Goal: Information Seeking & Learning: Learn about a topic

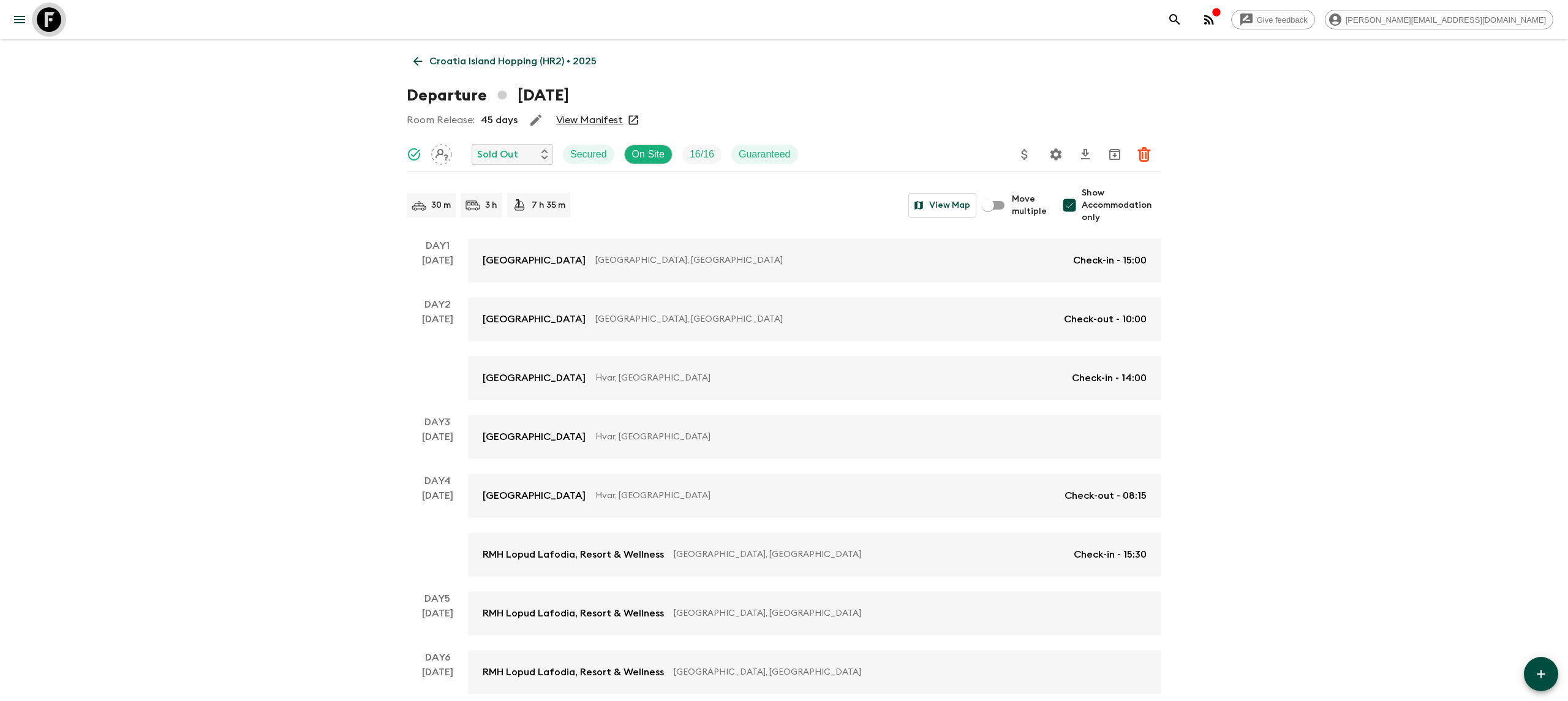
click at [41, 5] on link at bounding box center [49, 20] width 34 height 34
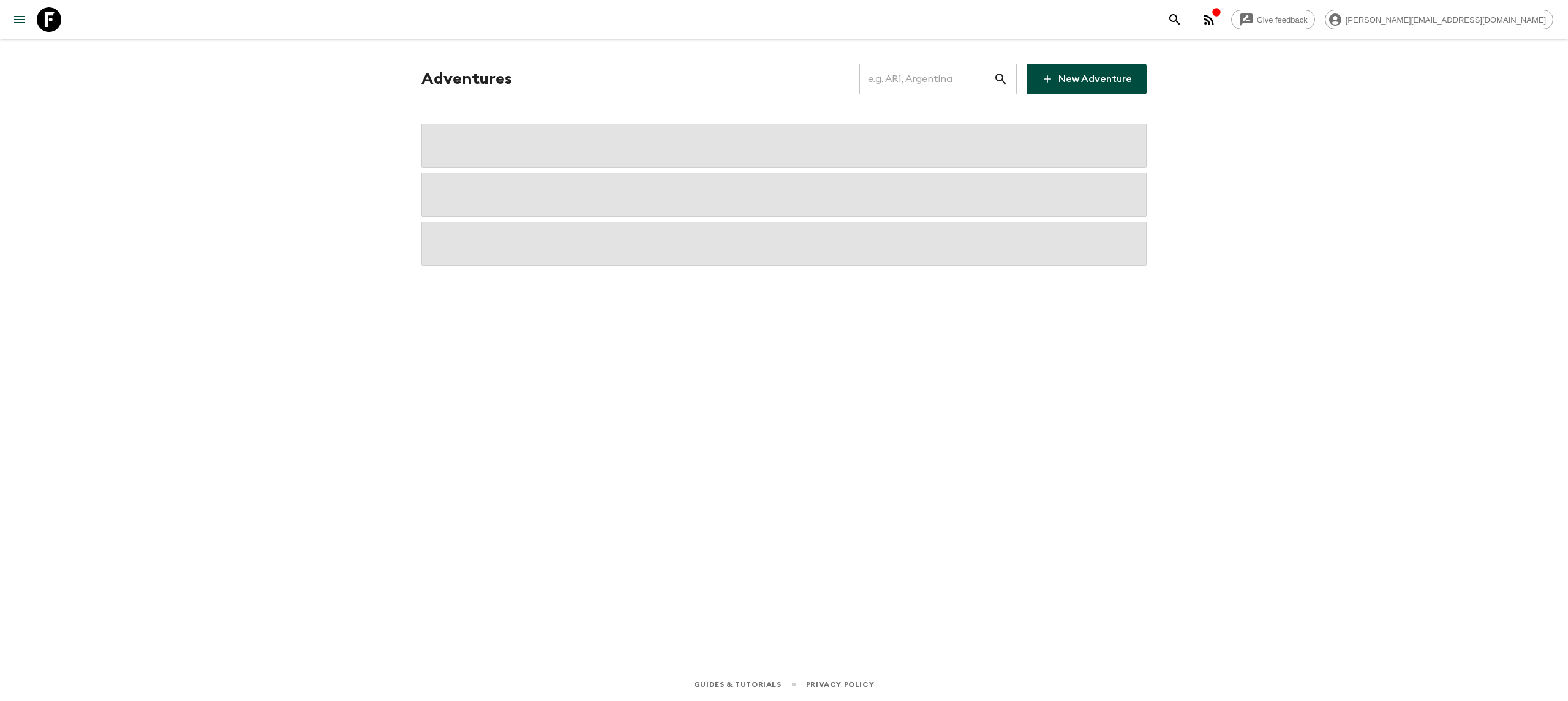
click at [907, 83] on input "text" at bounding box center [926, 79] width 134 height 34
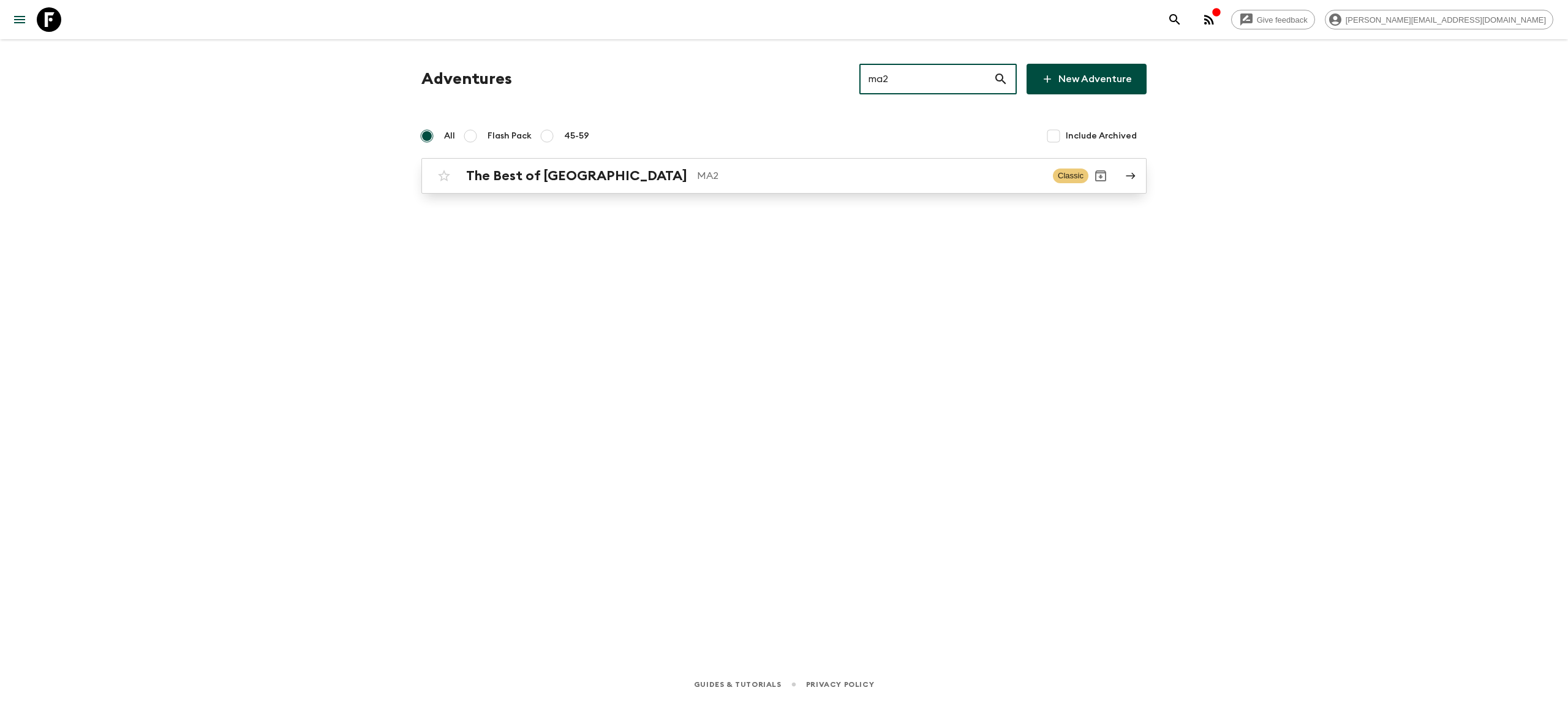
type input "ma2"
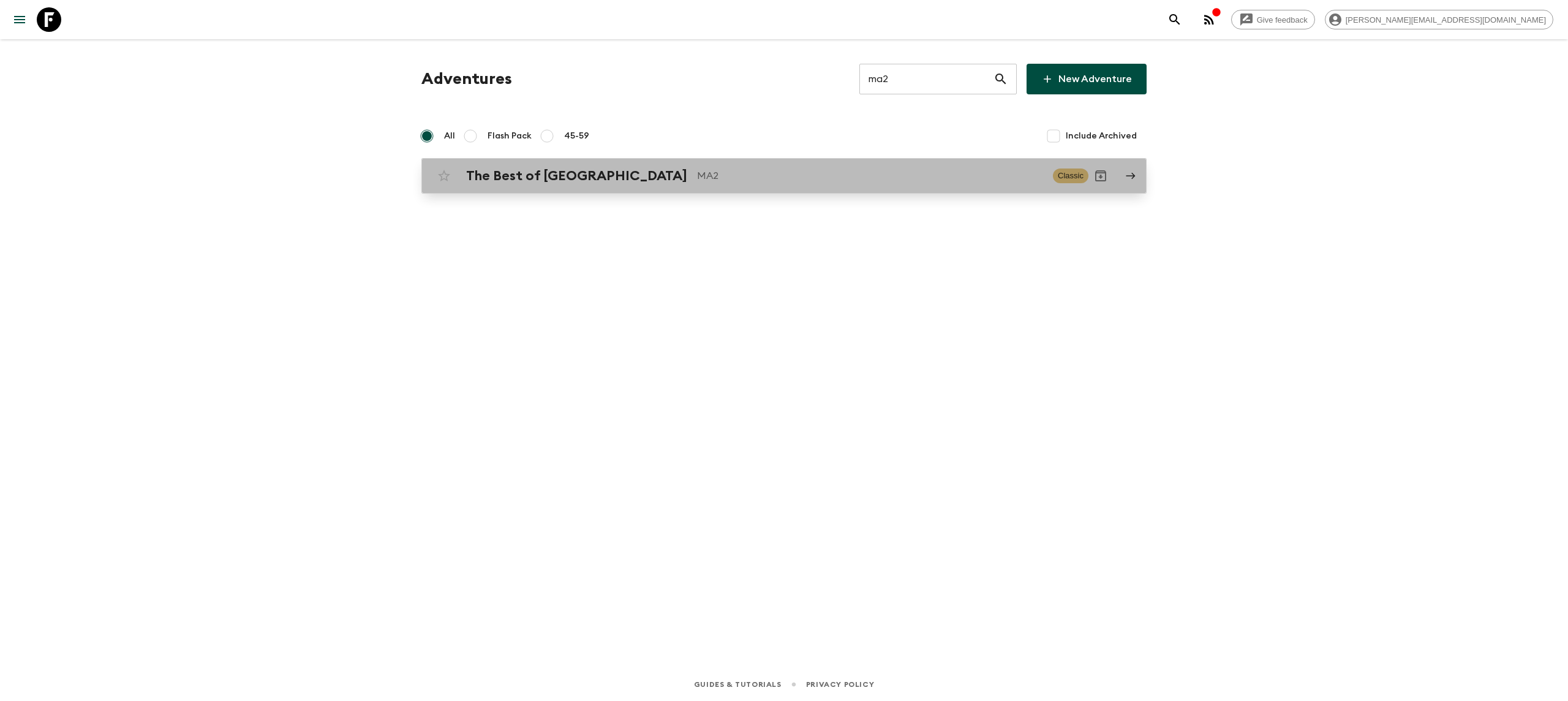
click at [752, 175] on p "MA2" at bounding box center [870, 176] width 346 height 15
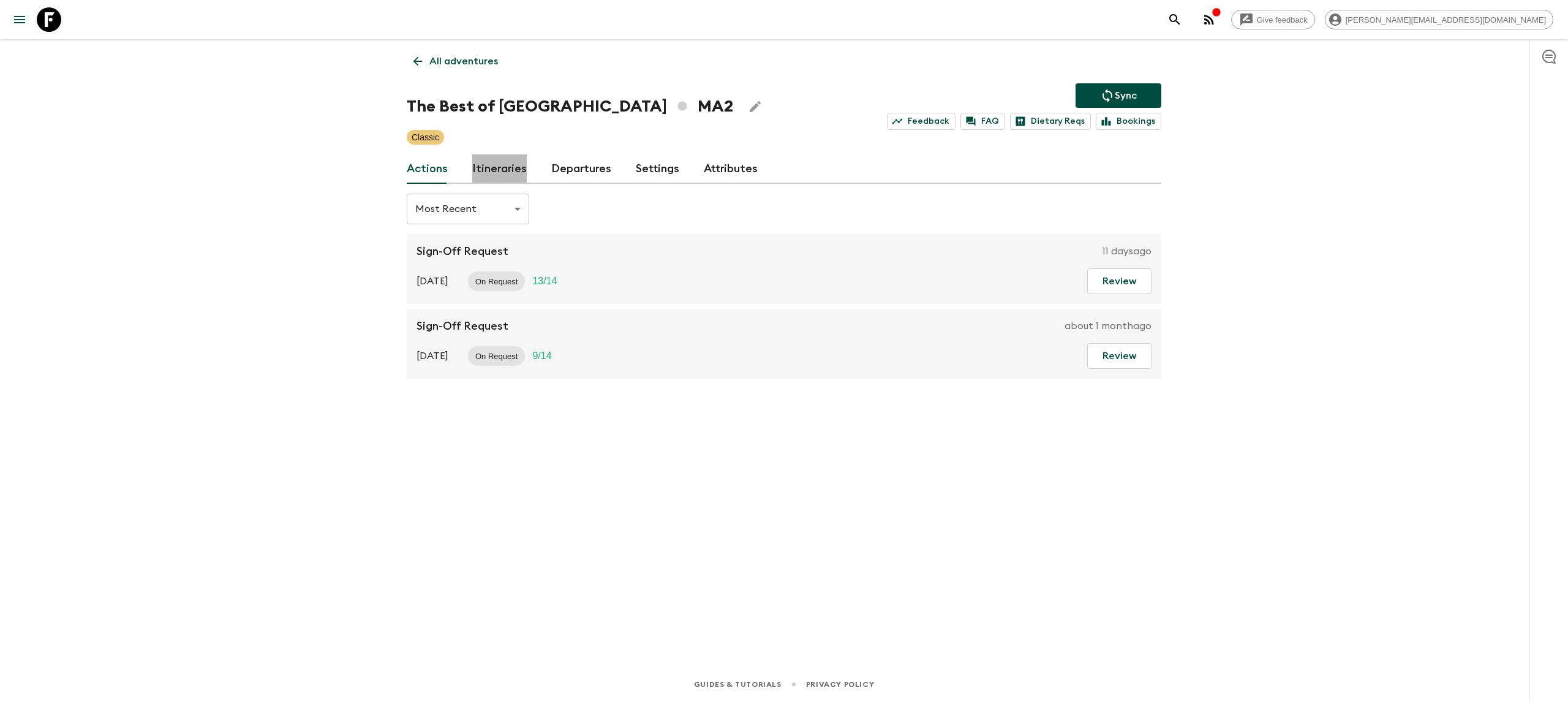
click at [485, 161] on link "Itineraries" at bounding box center [499, 169] width 55 height 29
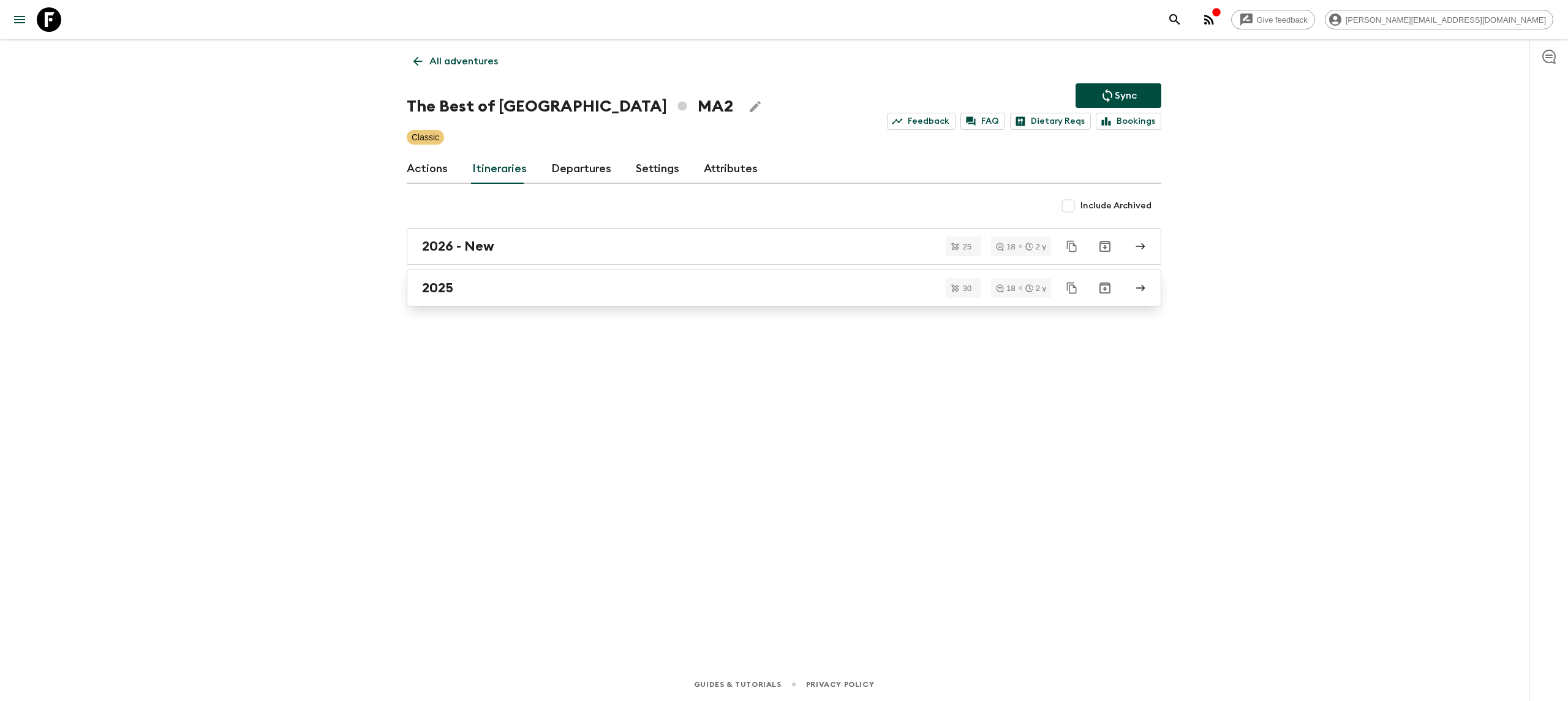
click at [471, 292] on div "2025" at bounding box center [773, 288] width 701 height 16
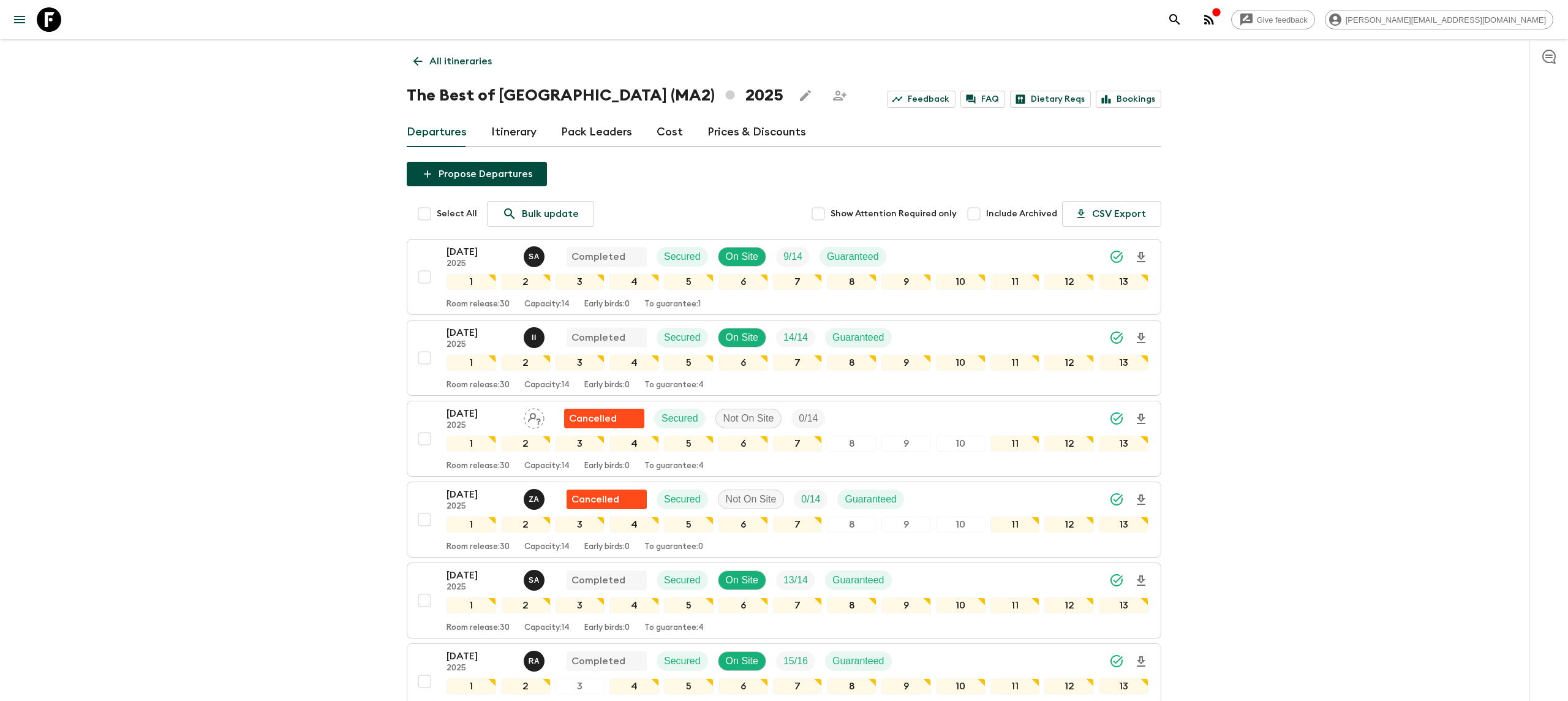
click at [445, 55] on p "All itineraries" at bounding box center [460, 61] width 62 height 15
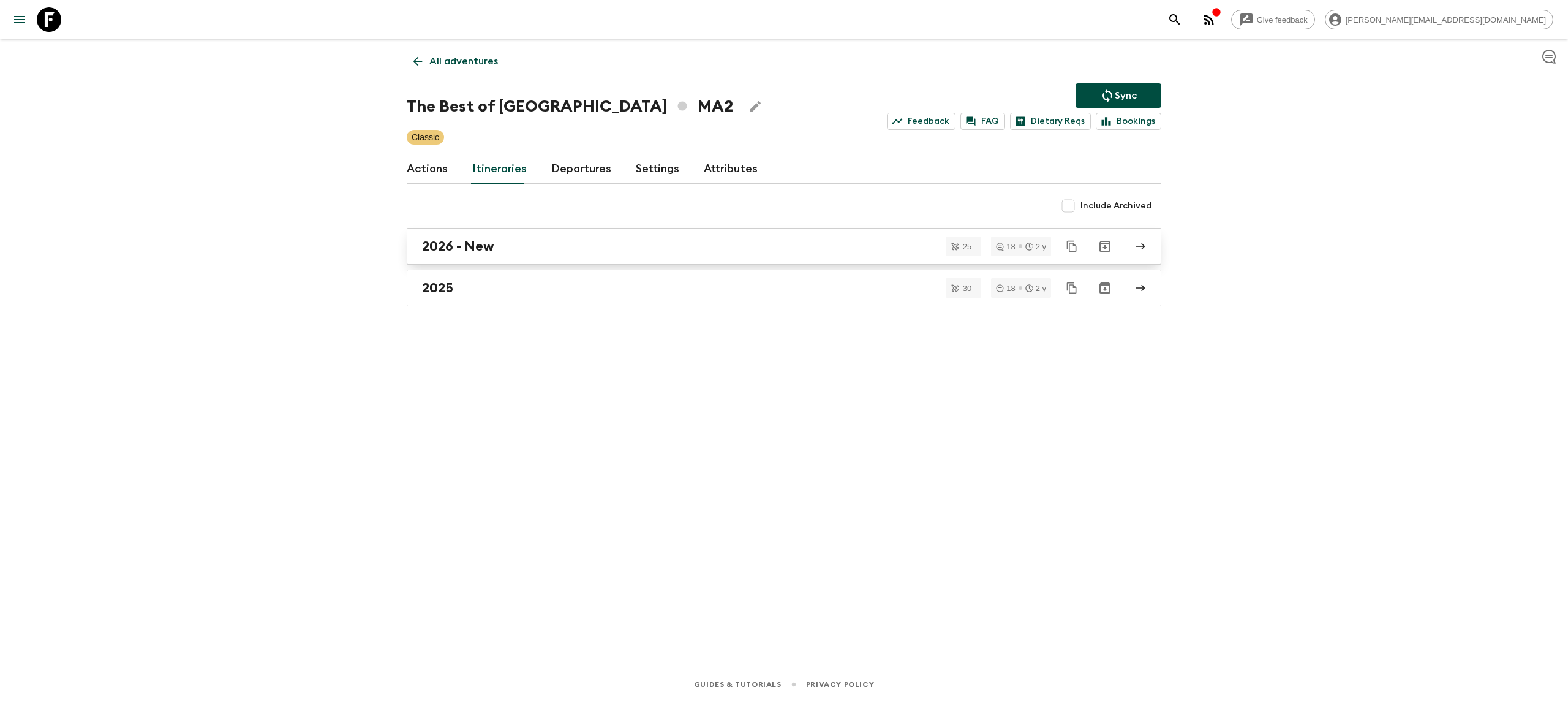
click at [492, 246] on h2 "2026 - New" at bounding box center [458, 246] width 72 height 16
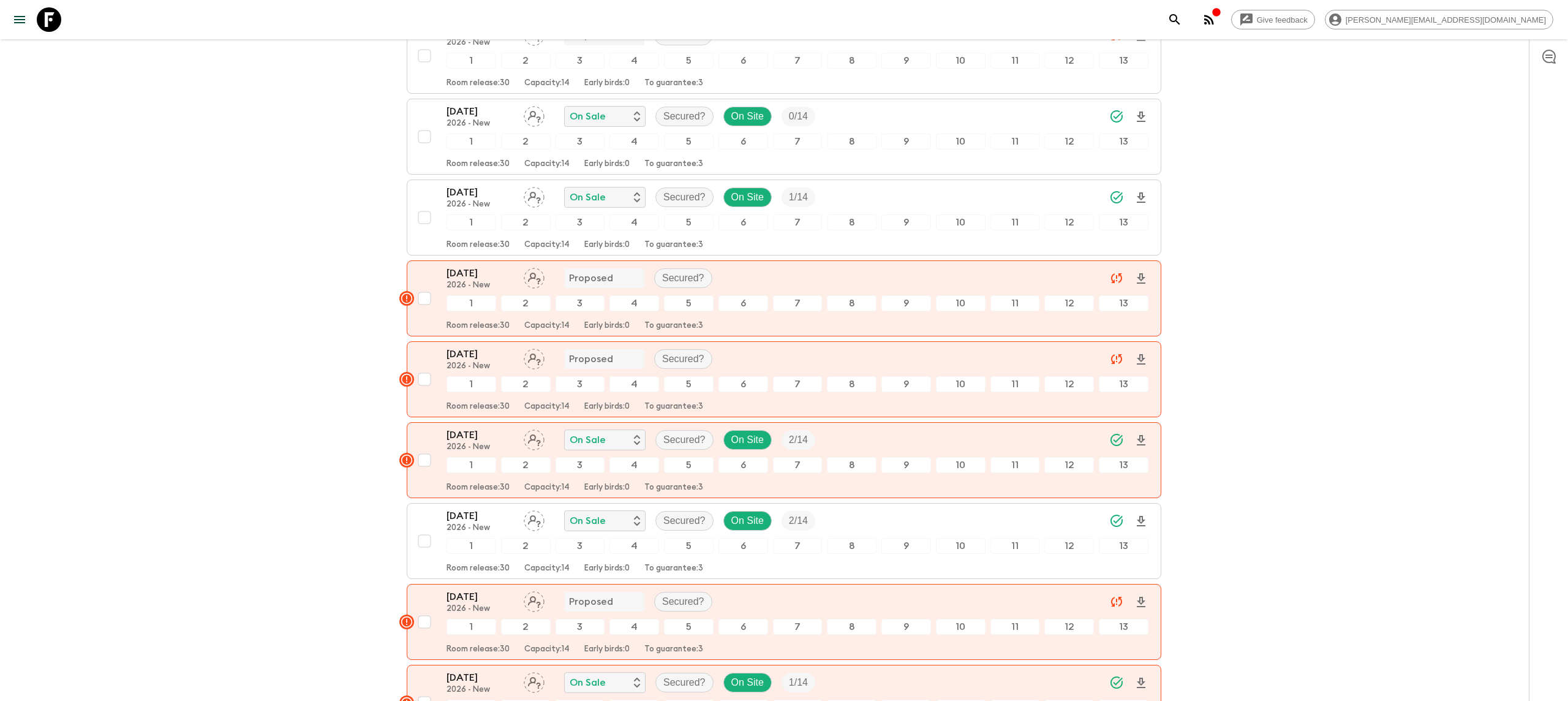
scroll to position [246, 0]
click at [469, 508] on p "[DATE]" at bounding box center [480, 515] width 68 height 15
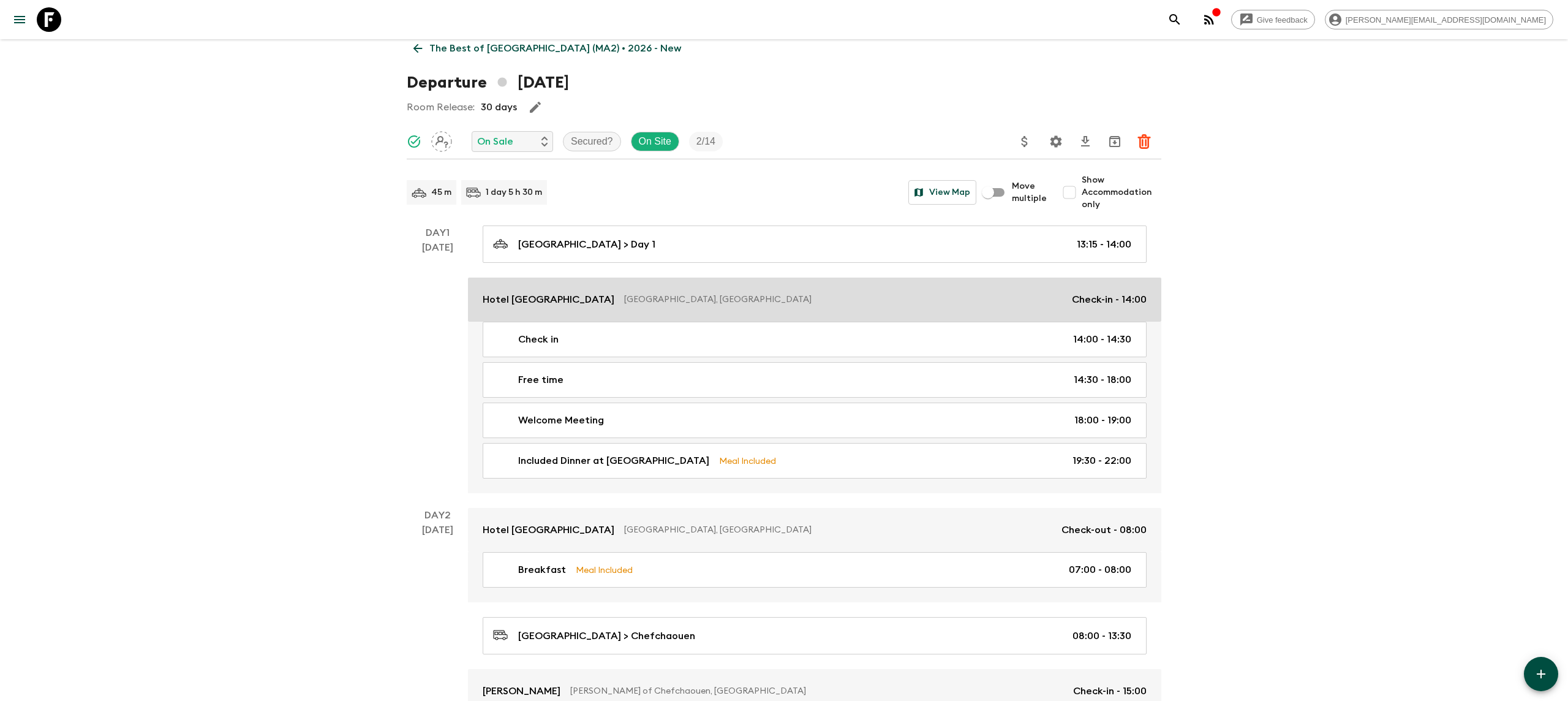
scroll to position [10, 0]
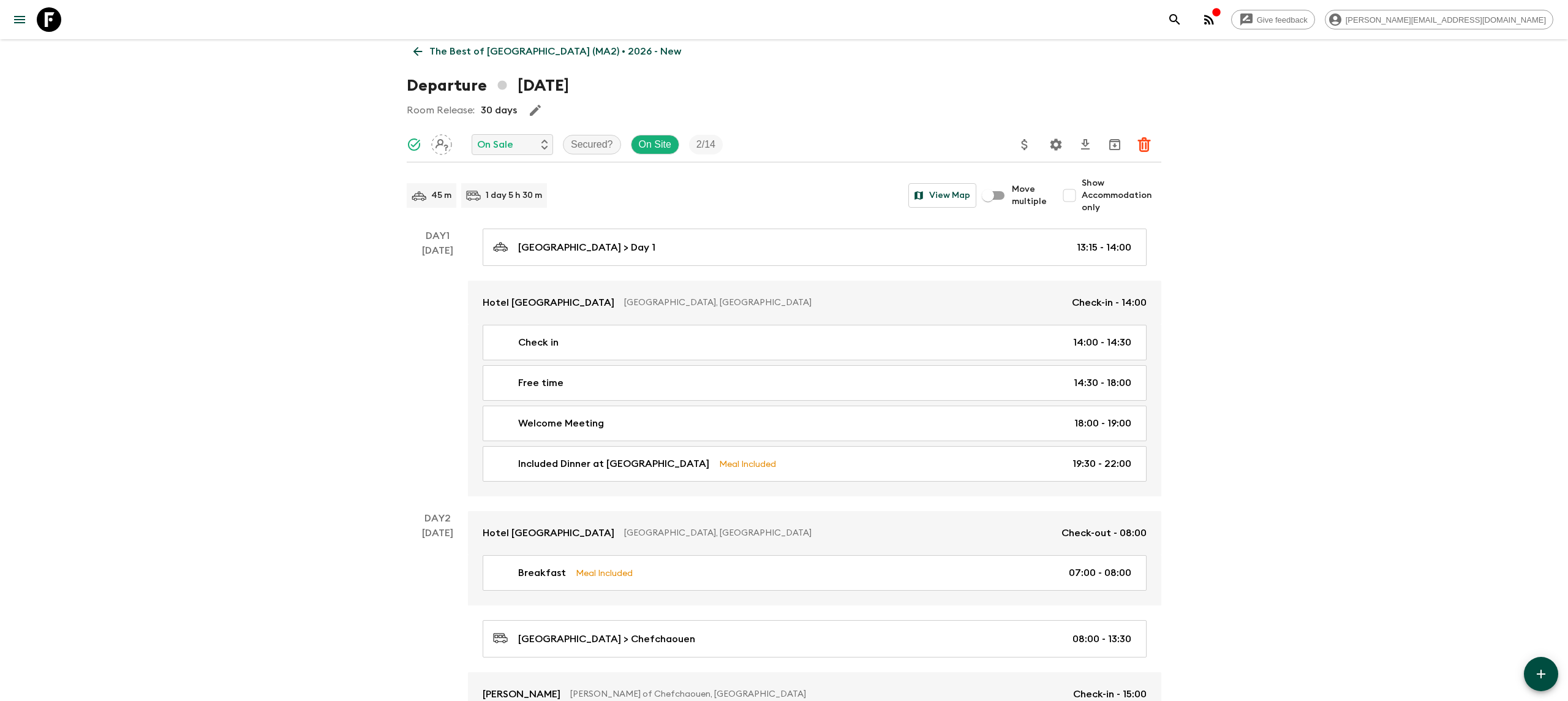
click at [1067, 193] on input "Show Accommodation only" at bounding box center [1069, 195] width 25 height 25
checkbox input "true"
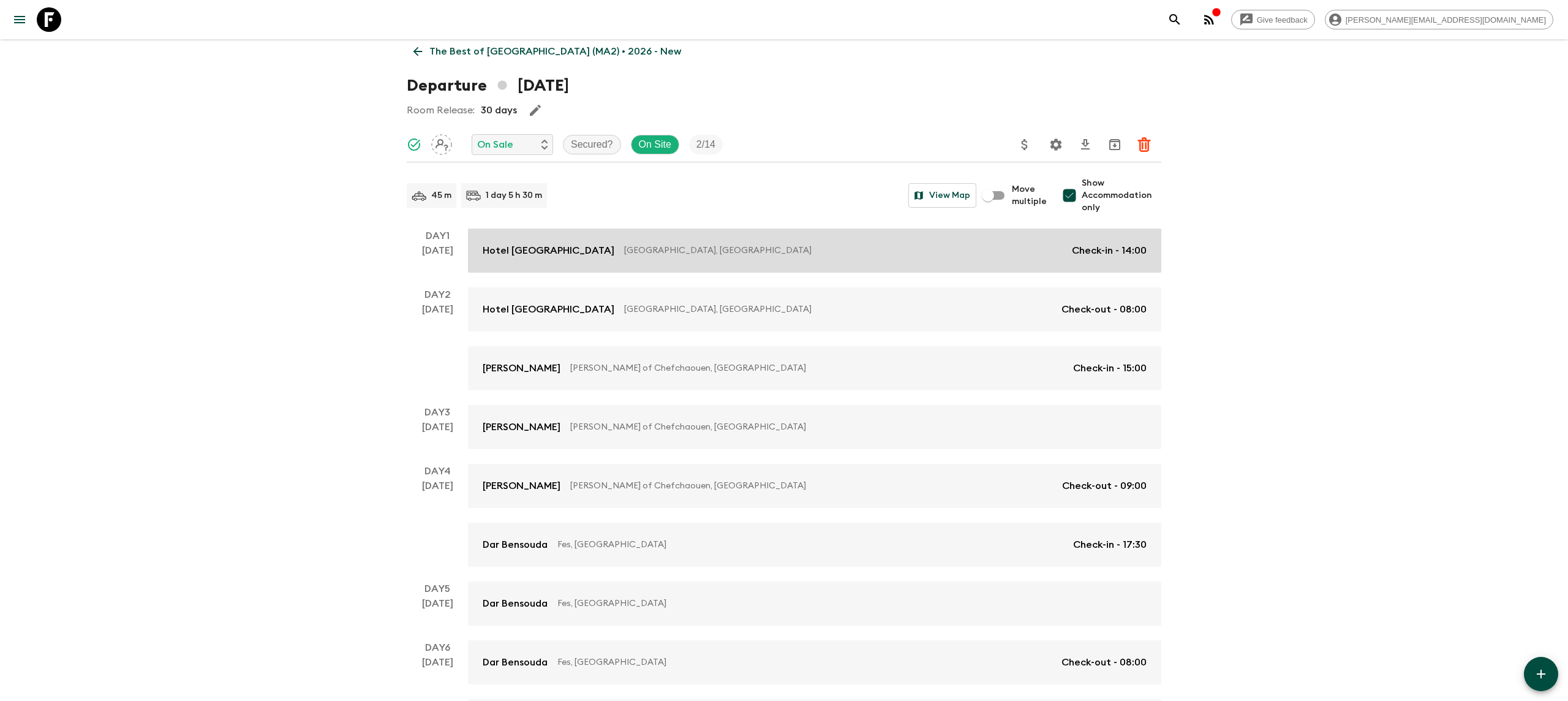
click at [514, 242] on link "Hotel [GEOGRAPHIC_DATA], [GEOGRAPHIC_DATA] Check-in - 14:00" at bounding box center [814, 250] width 693 height 44
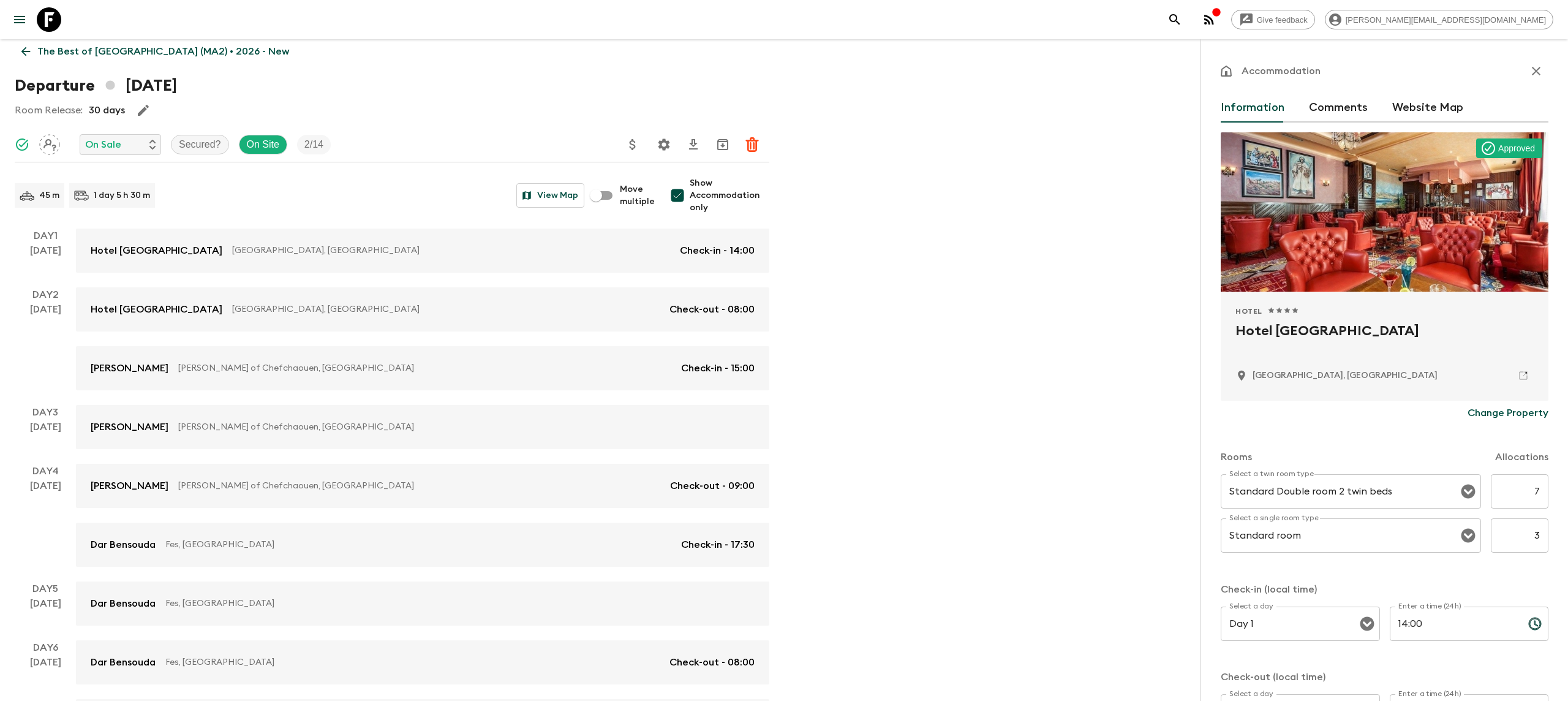
click at [1293, 339] on h2 "Hotel [GEOGRAPHIC_DATA]" at bounding box center [1384, 340] width 299 height 39
copy div "Hotel [GEOGRAPHIC_DATA]"
click at [51, 14] on icon at bounding box center [49, 20] width 25 height 25
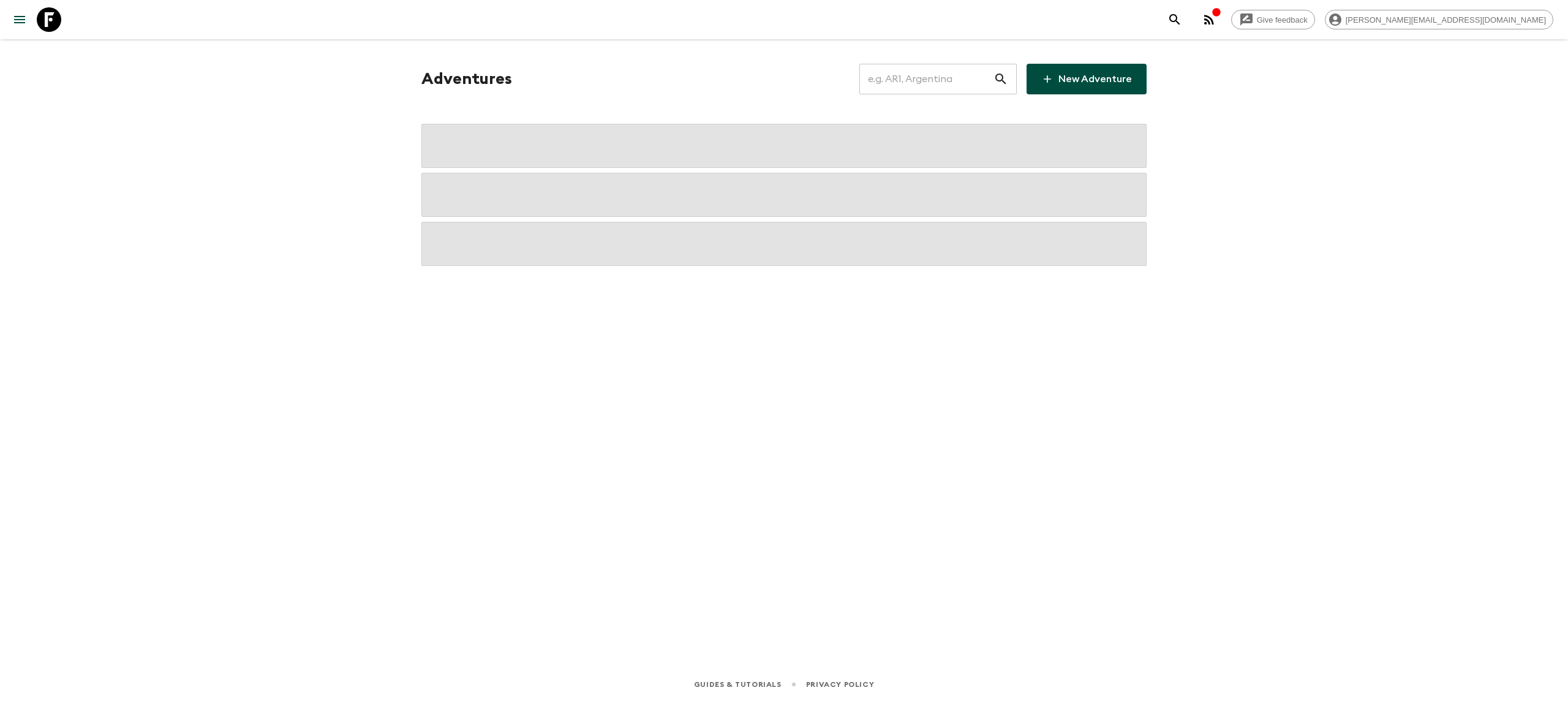
click at [890, 81] on input "text" at bounding box center [926, 79] width 134 height 34
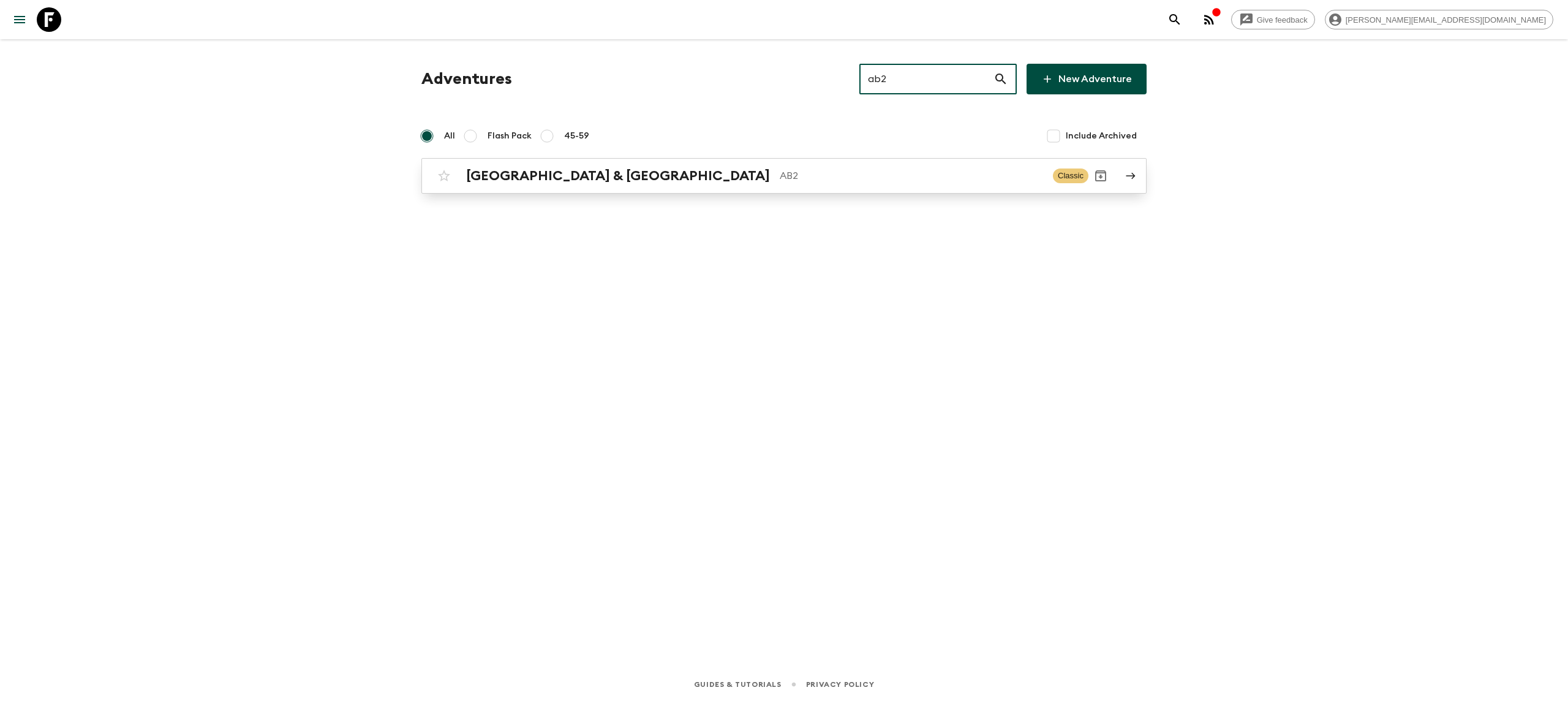
type input "ab2"
click at [663, 163] on div "Argentina & [GEOGRAPHIC_DATA] AB2 Classic" at bounding box center [760, 176] width 657 height 25
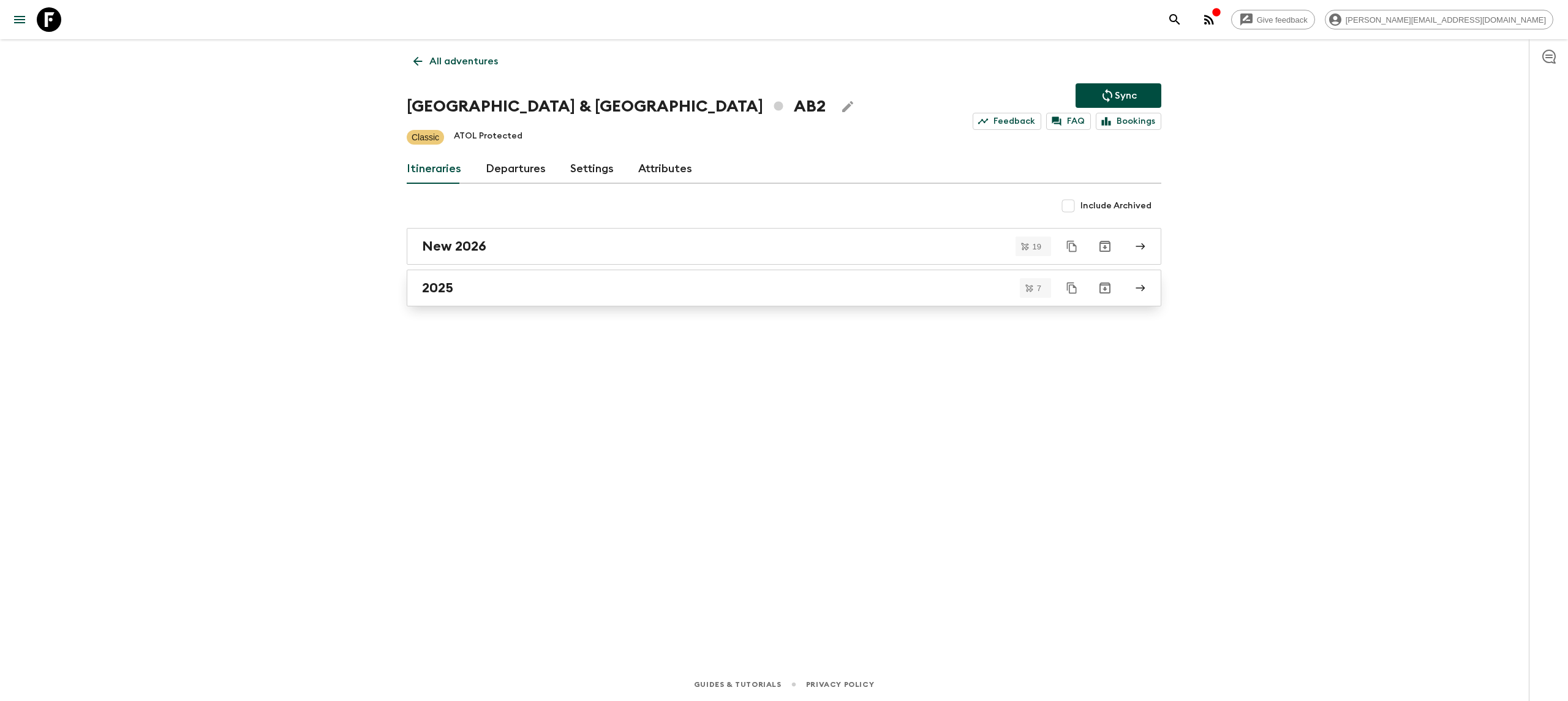
click at [491, 297] on link "2025" at bounding box center [784, 288] width 755 height 37
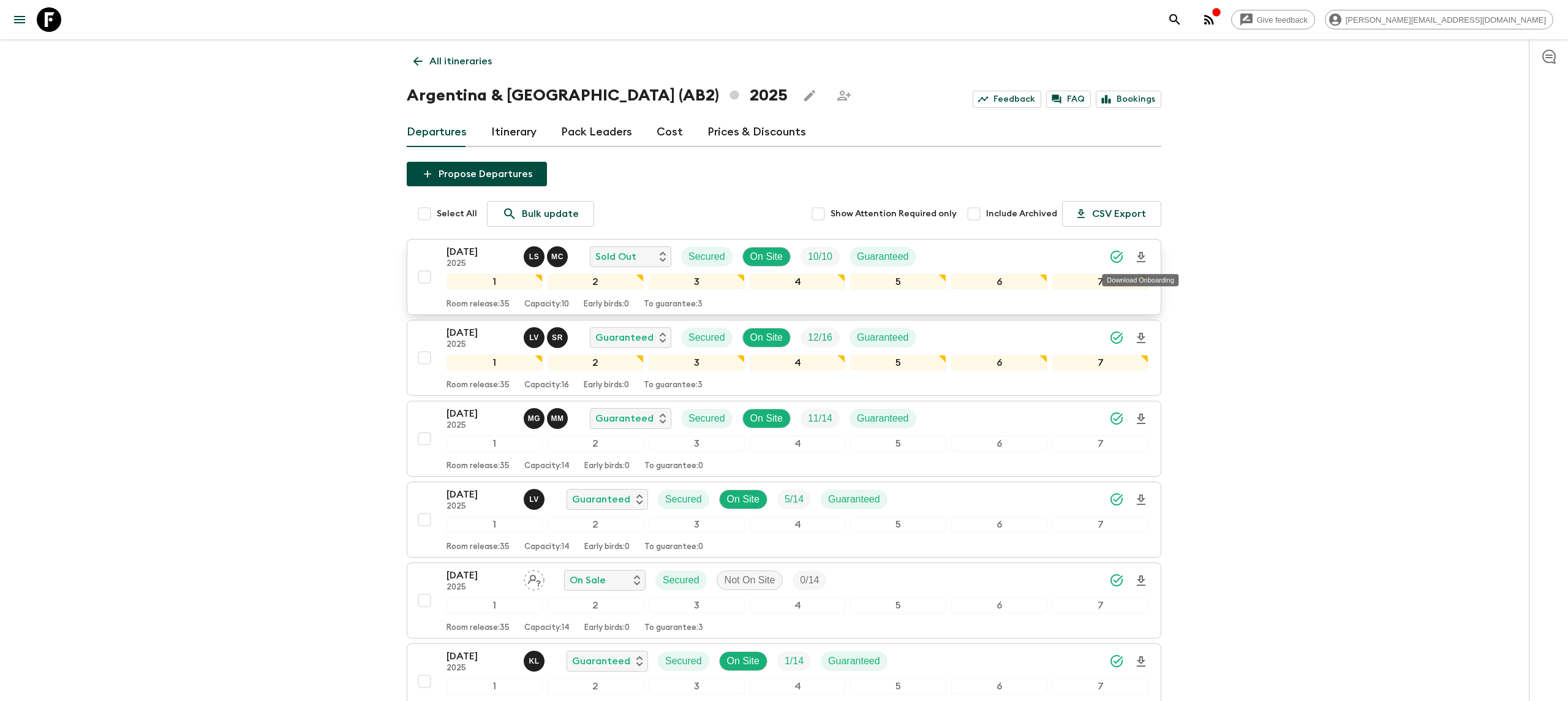
click at [1144, 251] on icon "Download Onboarding" at bounding box center [1141, 258] width 15 height 15
click at [50, 27] on icon at bounding box center [49, 20] width 25 height 25
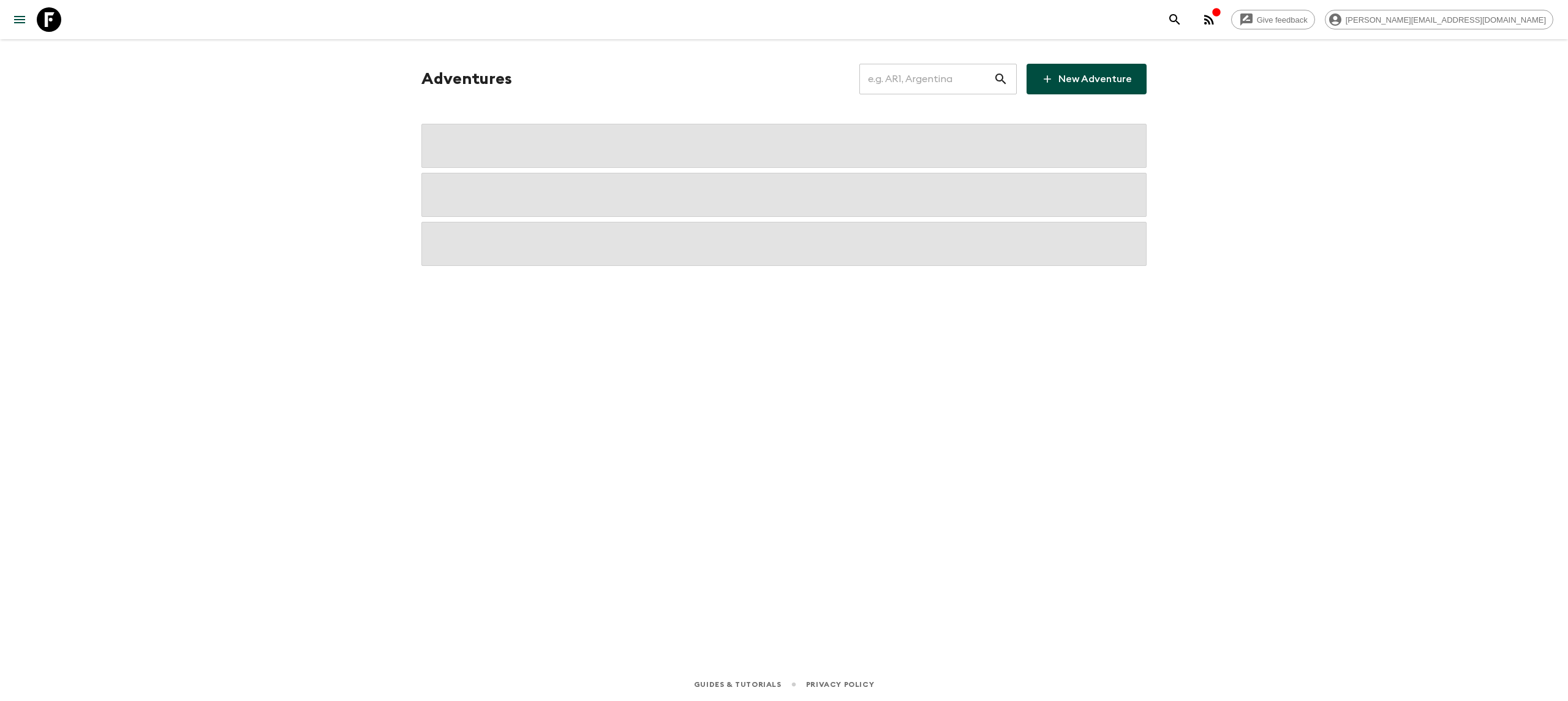
click at [920, 70] on input "text" at bounding box center [926, 79] width 134 height 34
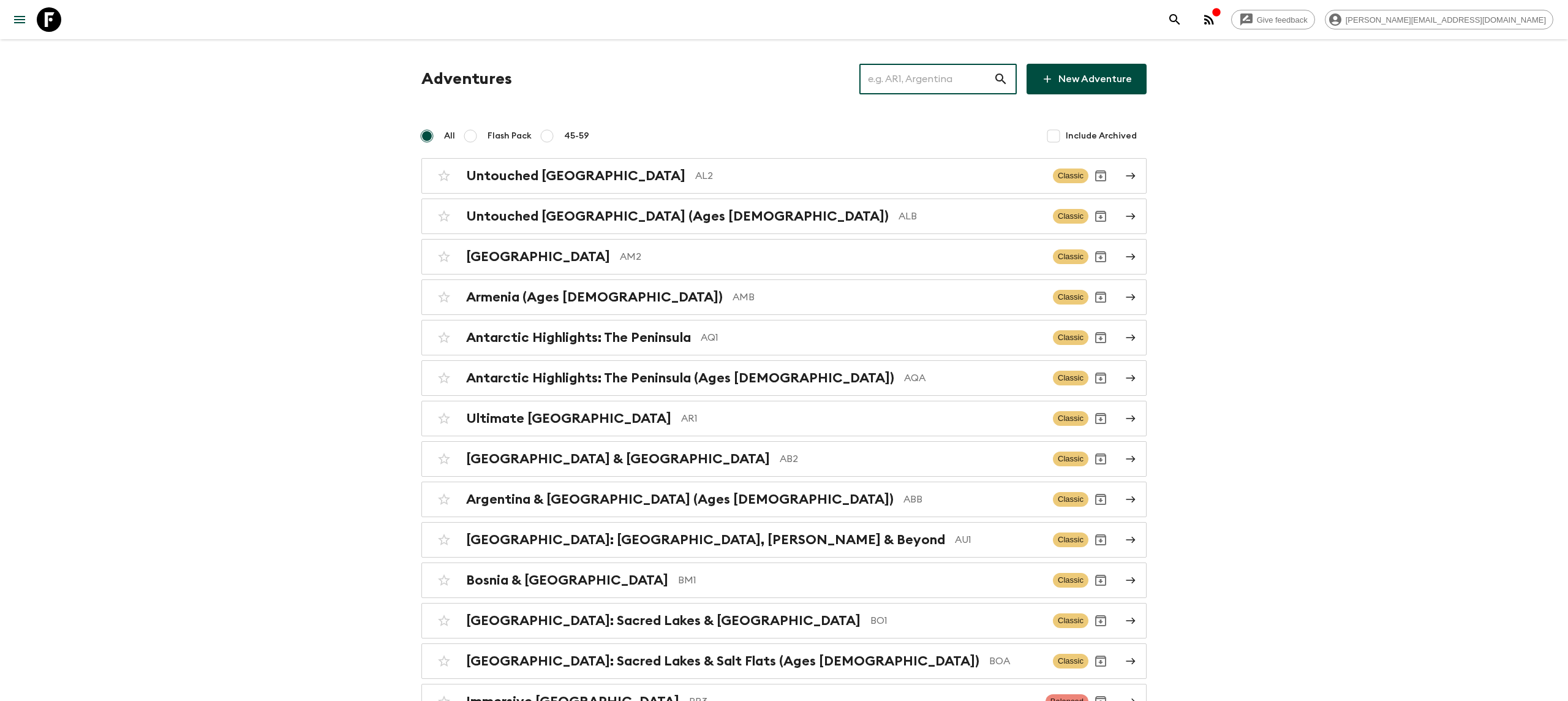
click at [920, 80] on input "text" at bounding box center [926, 79] width 134 height 34
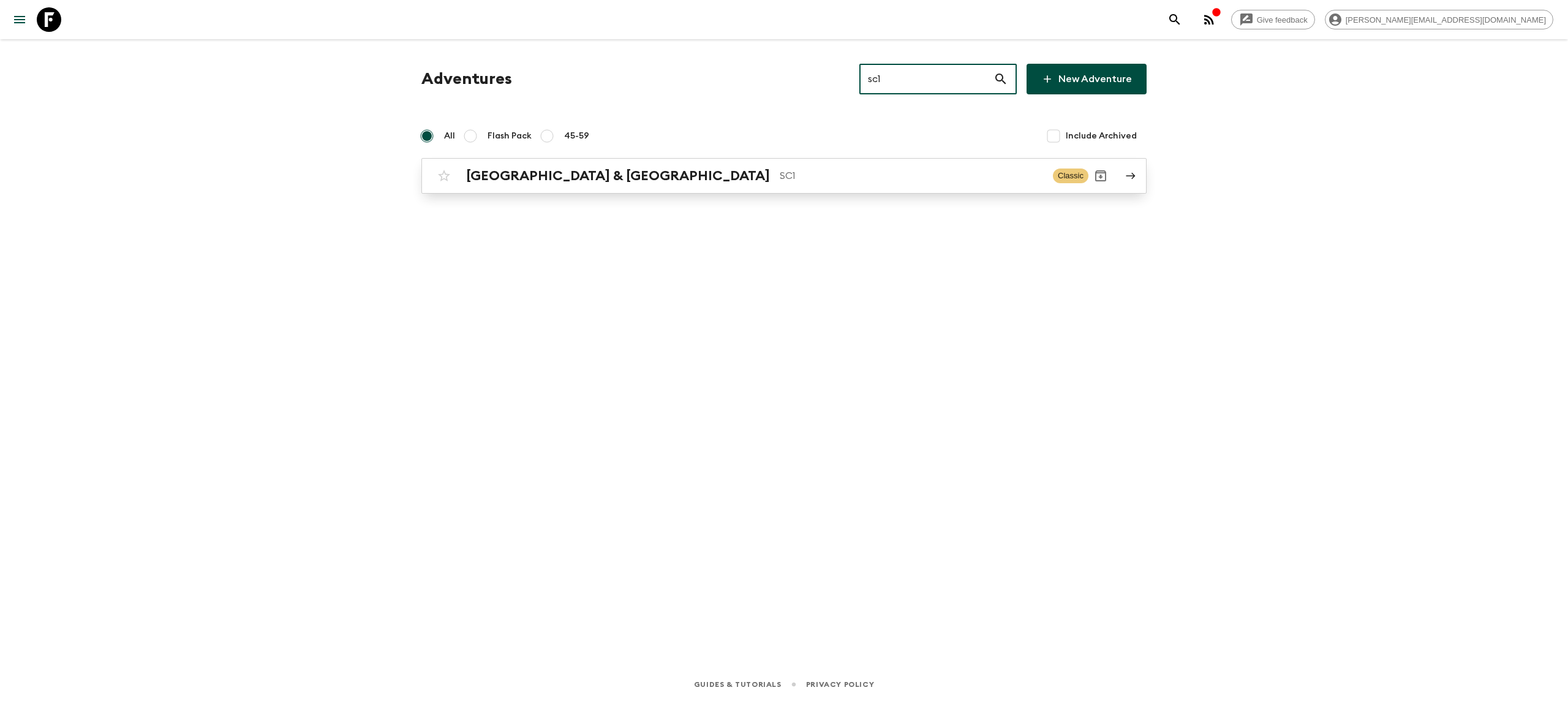
type input "sc1"
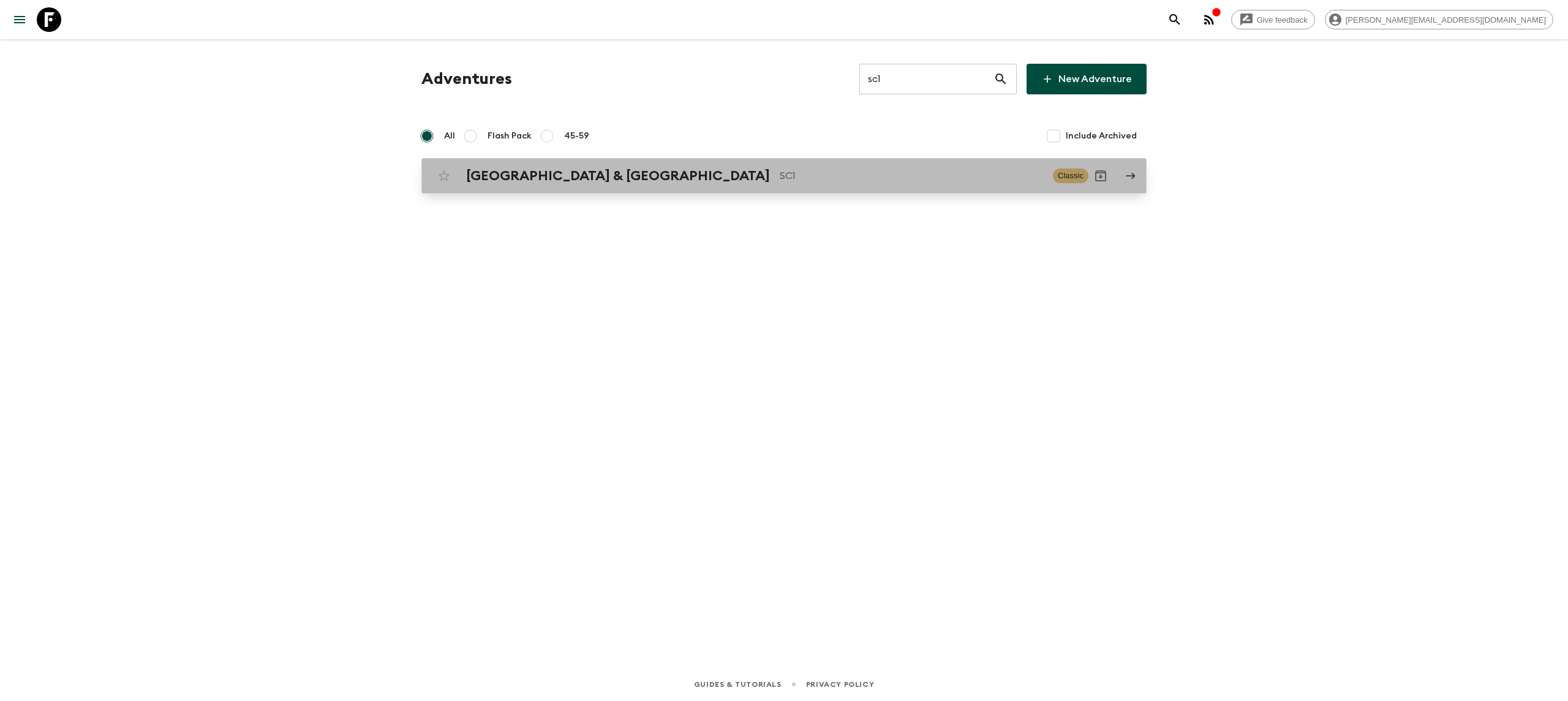
click at [817, 163] on link "[GEOGRAPHIC_DATA] & Croatia SC1 Classic" at bounding box center [784, 176] width 725 height 36
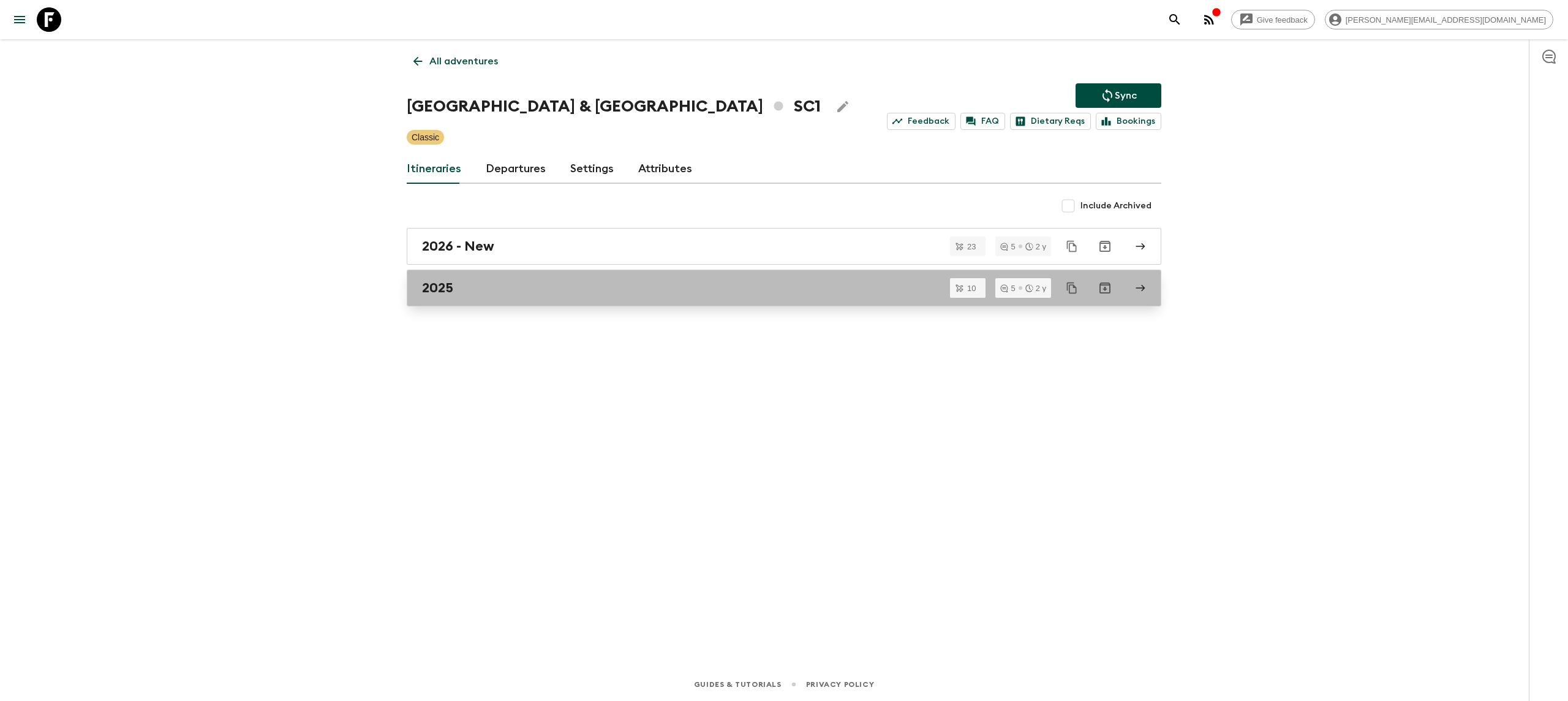
click at [571, 297] on link "2025" at bounding box center [784, 288] width 755 height 37
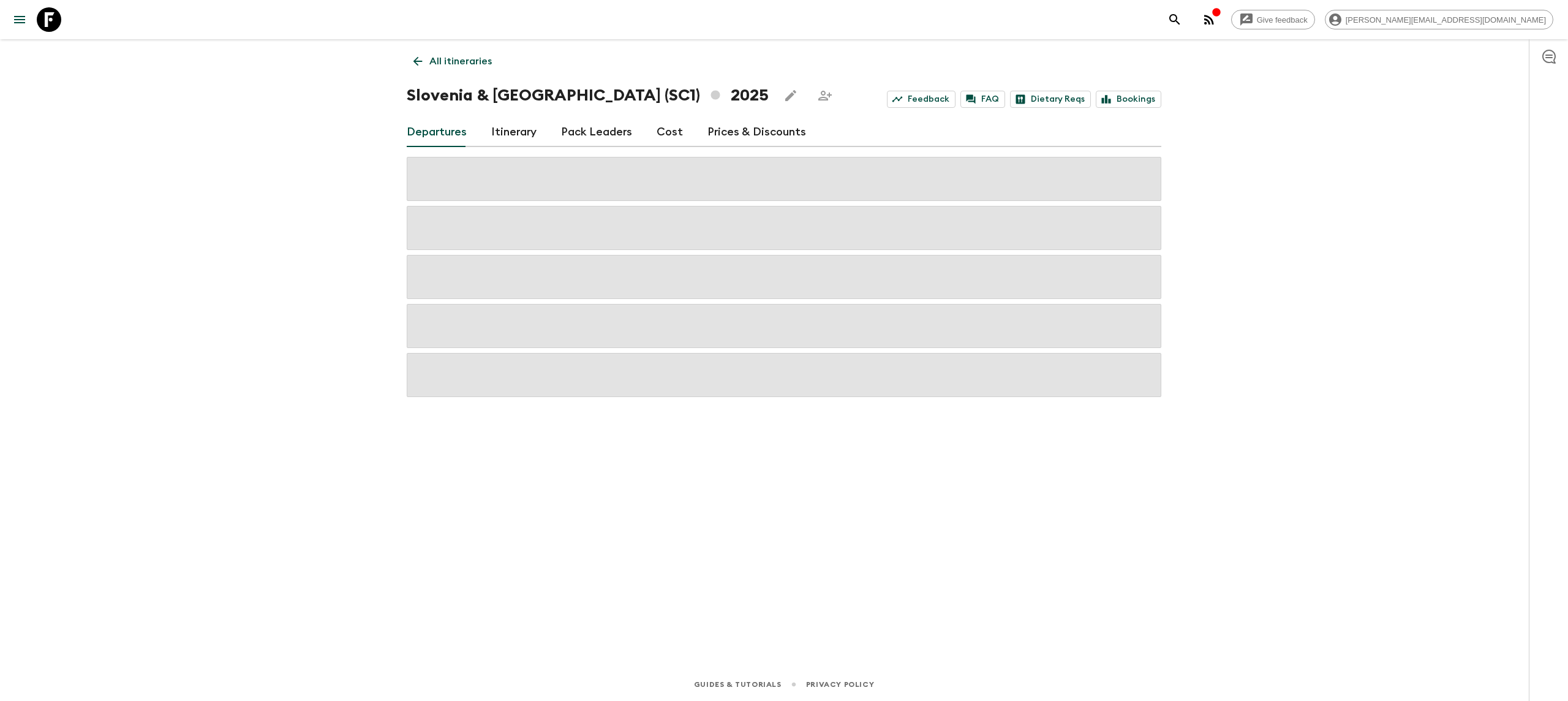
click at [275, 458] on div "Give feedback [PERSON_NAME][EMAIL_ADDRESS][DOMAIN_NAME] All itineraries [GEOGRA…" at bounding box center [784, 350] width 1568 height 701
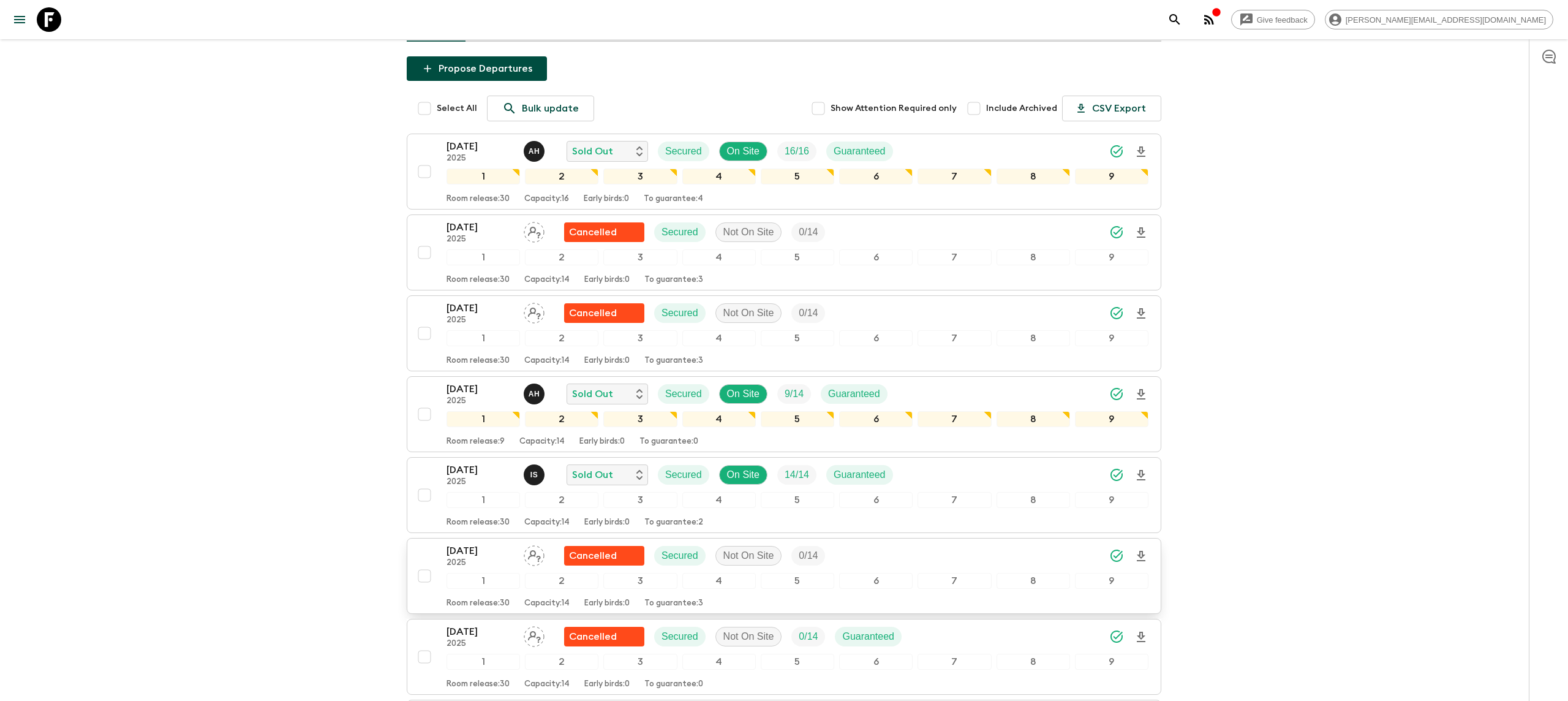
scroll to position [141, 0]
